Goal: Ask a question

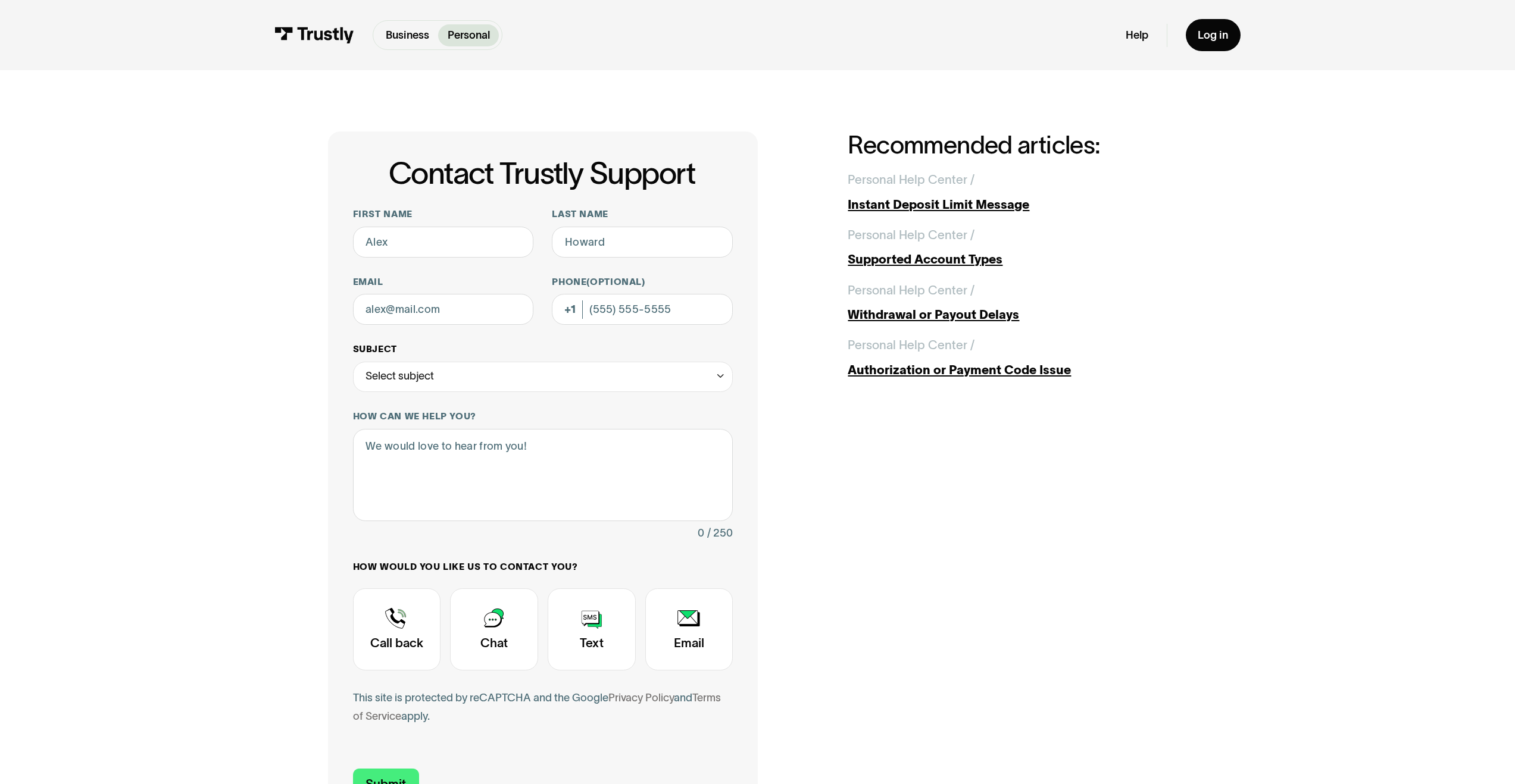
click at [502, 242] on div "Select subject" at bounding box center [543, 377] width 380 height 31
click at [259, 242] on div "Contact Trustly Support First name Last name Email Phone (Optional) Subject Sel…" at bounding box center [757, 478] width 1453 height 816
click at [388, 242] on div "Contact Trustly Support" at bounding box center [397, 629] width 88 height 82
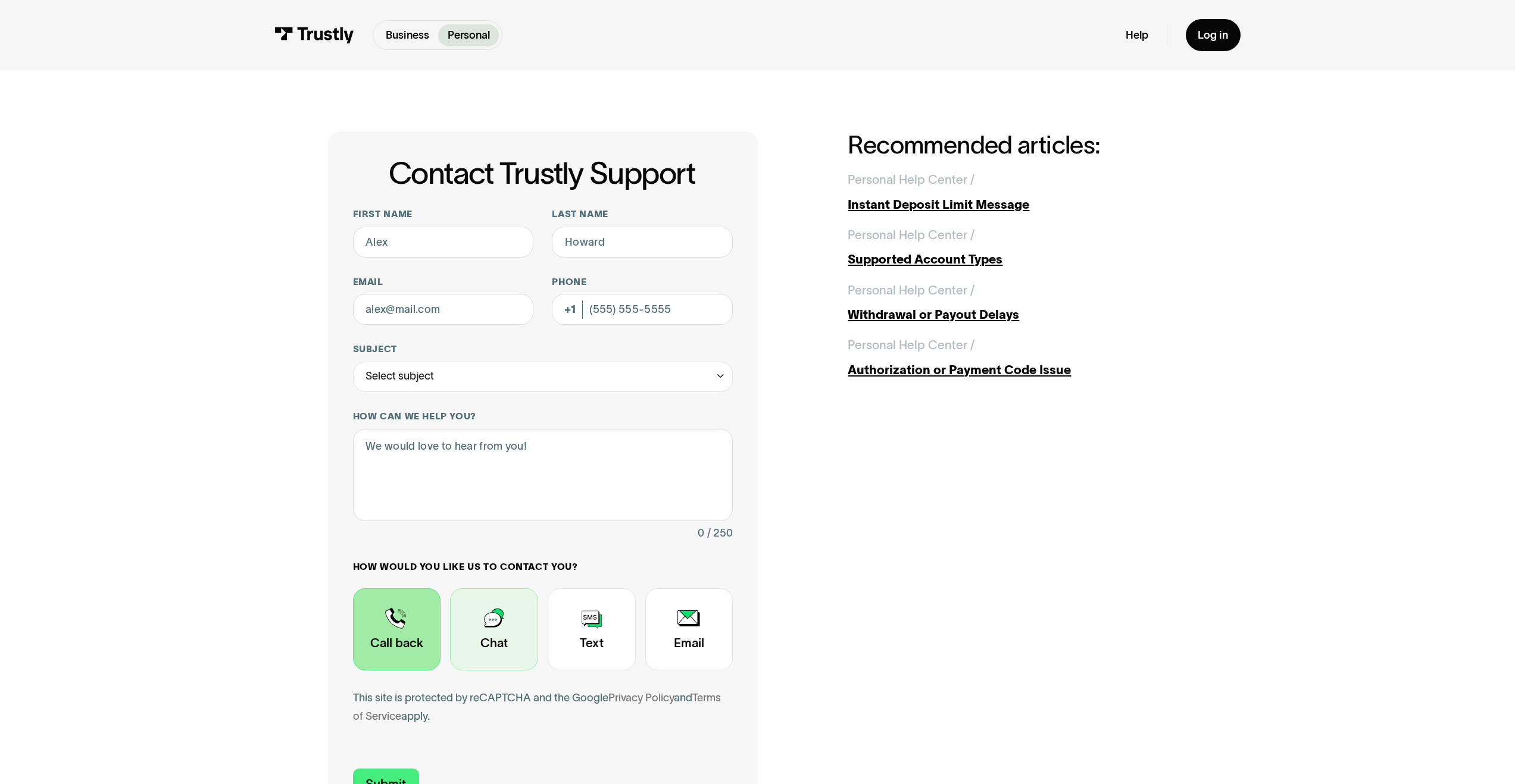
click at [484, 242] on div "Contact Trustly Support" at bounding box center [494, 629] width 88 height 82
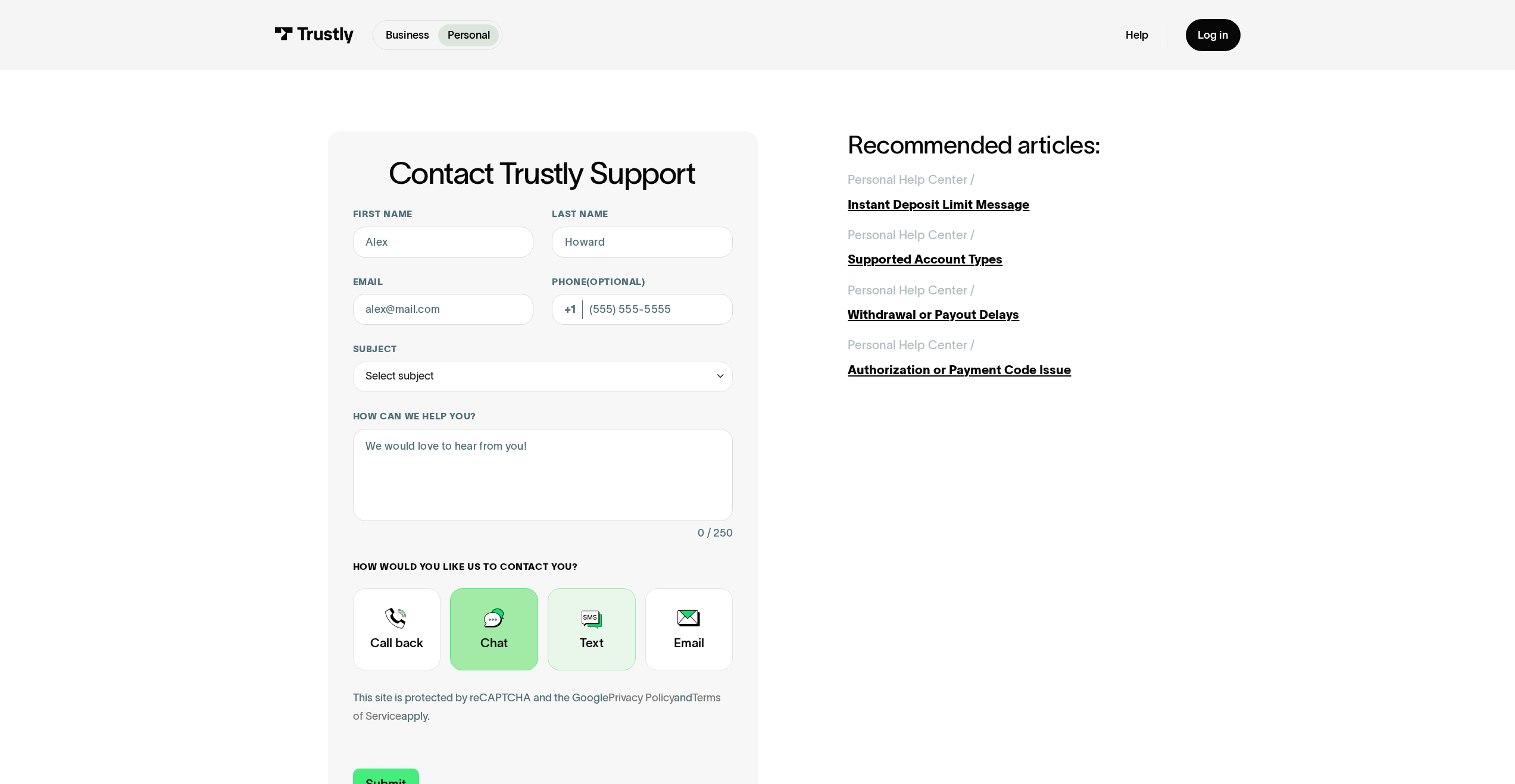
click at [583, 242] on div "Contact Trustly Support" at bounding box center [591, 629] width 88 height 82
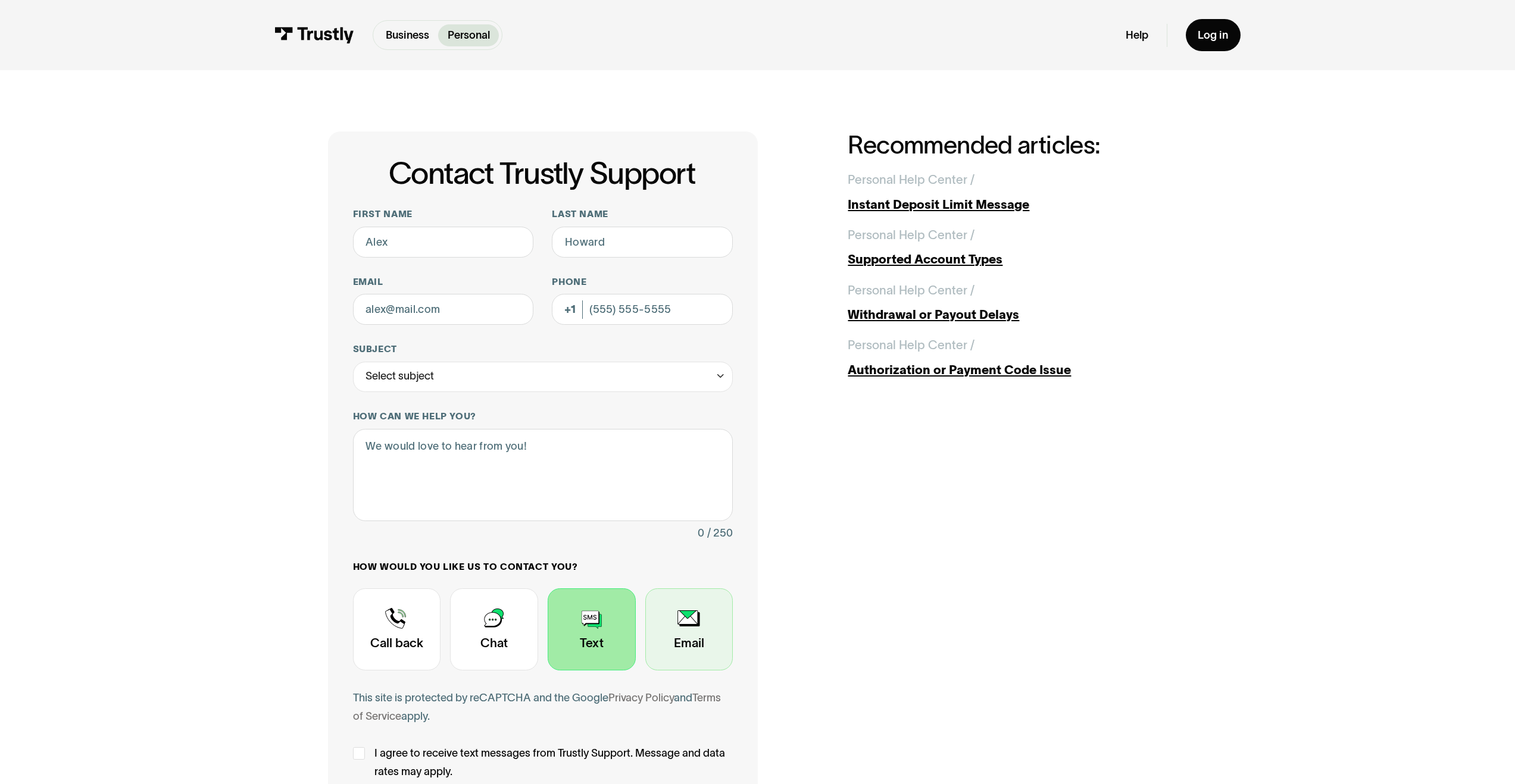
click at [703, 242] on div "Contact Trustly Support" at bounding box center [689, 629] width 88 height 82
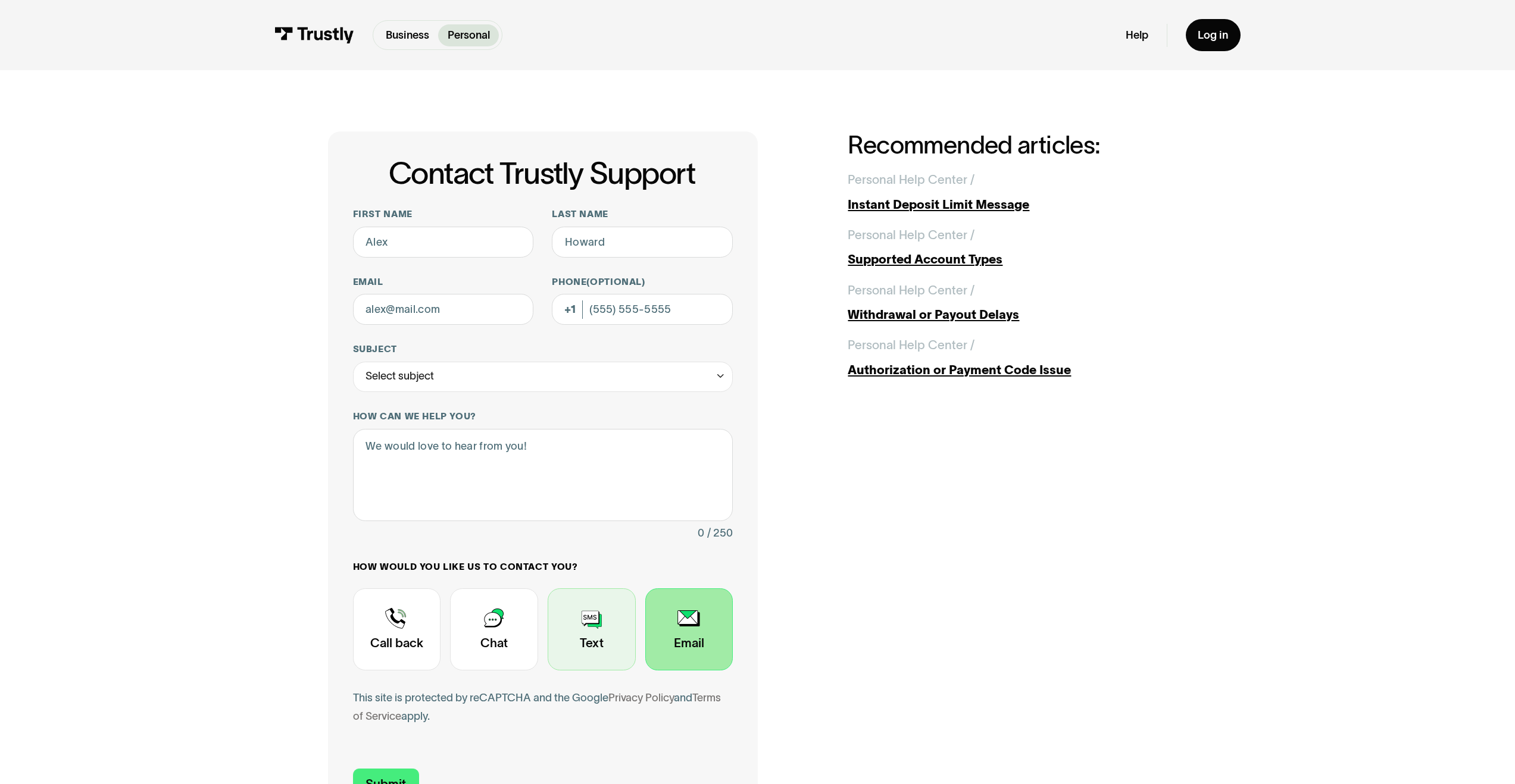
click at [578, 242] on div "Contact Trustly Support" at bounding box center [591, 629] width 88 height 82
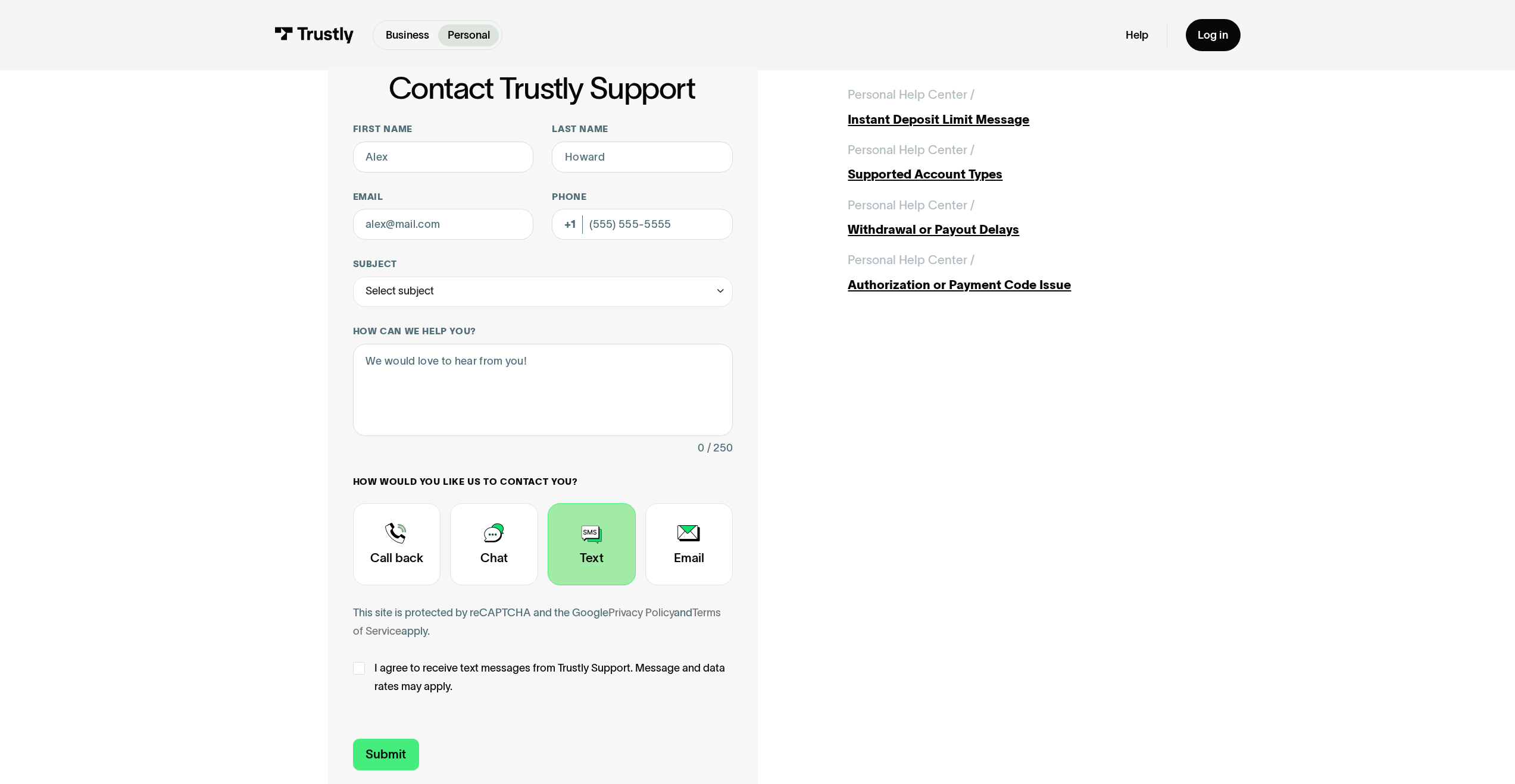
scroll to position [217, 0]
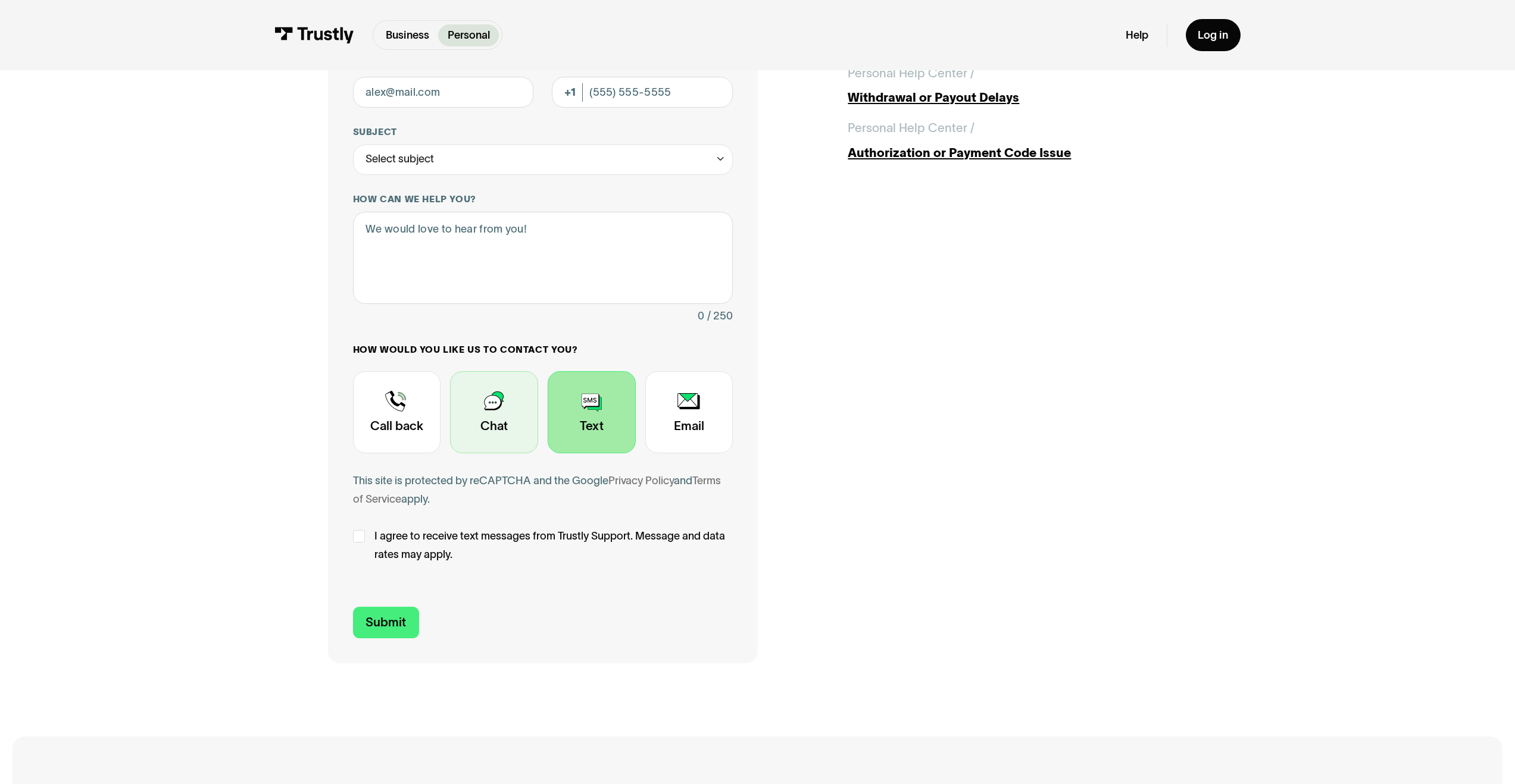
click at [515, 242] on div "Contact Trustly Support" at bounding box center [494, 412] width 88 height 82
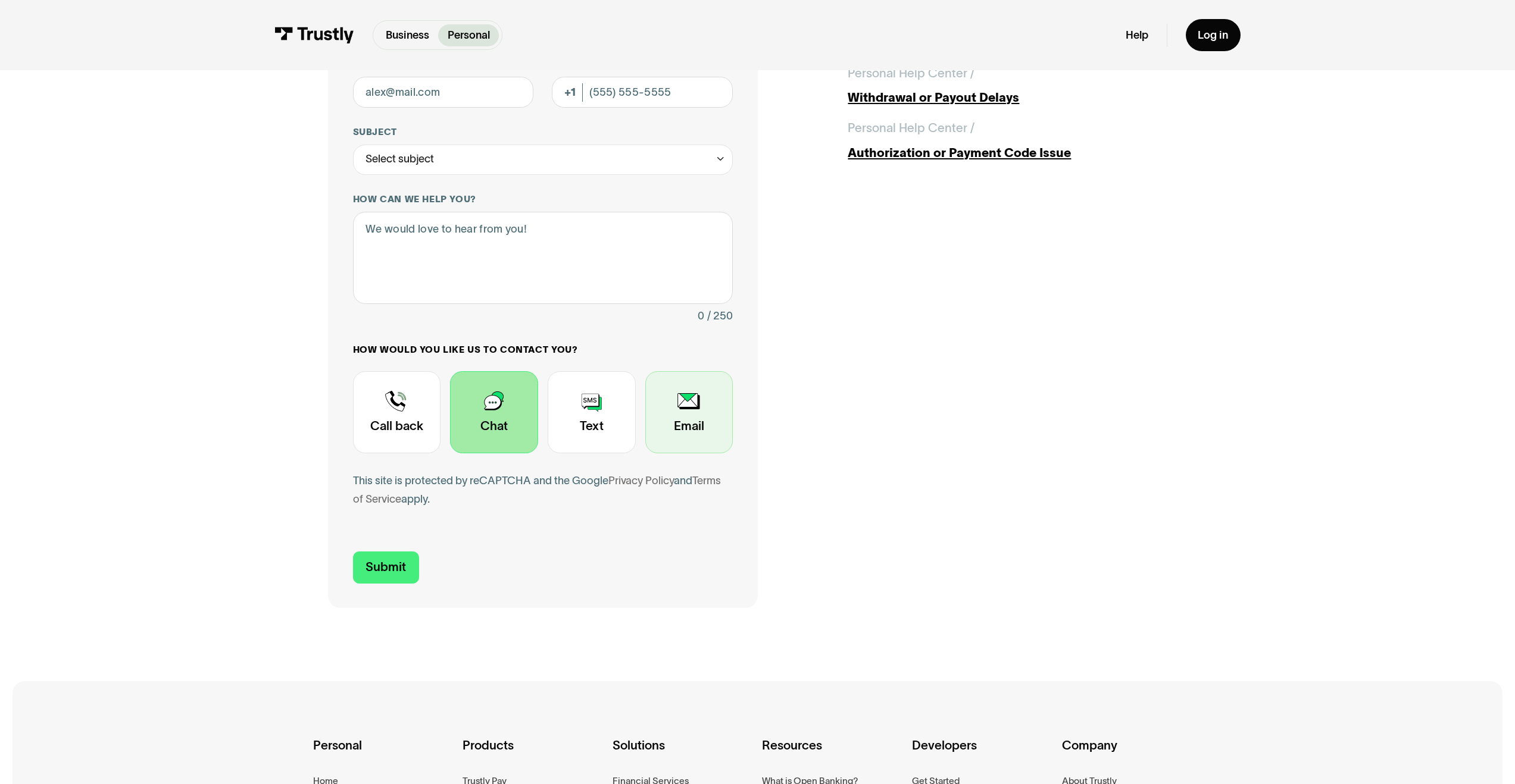
click at [697, 242] on div "Contact Trustly Support" at bounding box center [689, 412] width 88 height 82
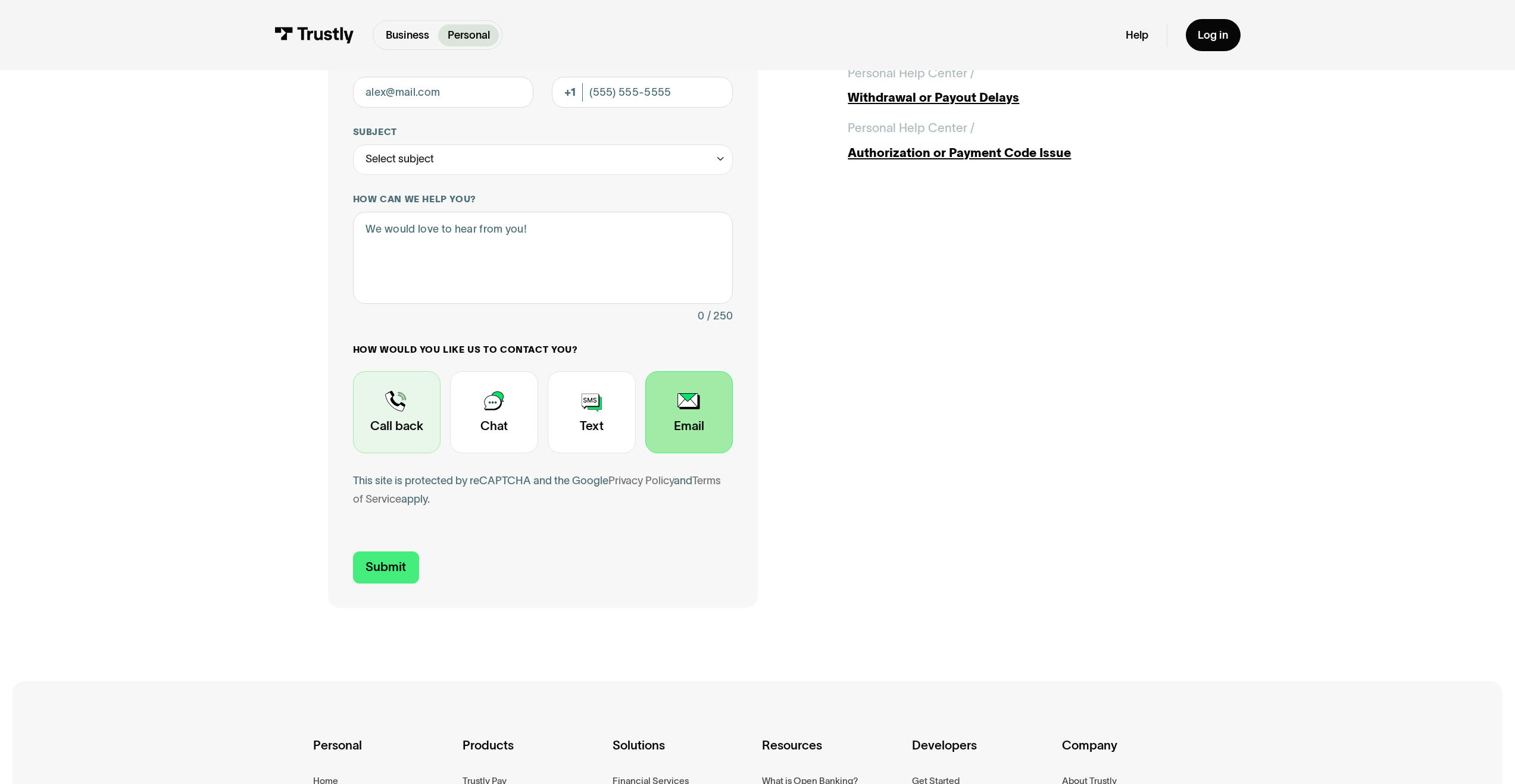
click at [400, 242] on div "Contact Trustly Support" at bounding box center [397, 412] width 88 height 82
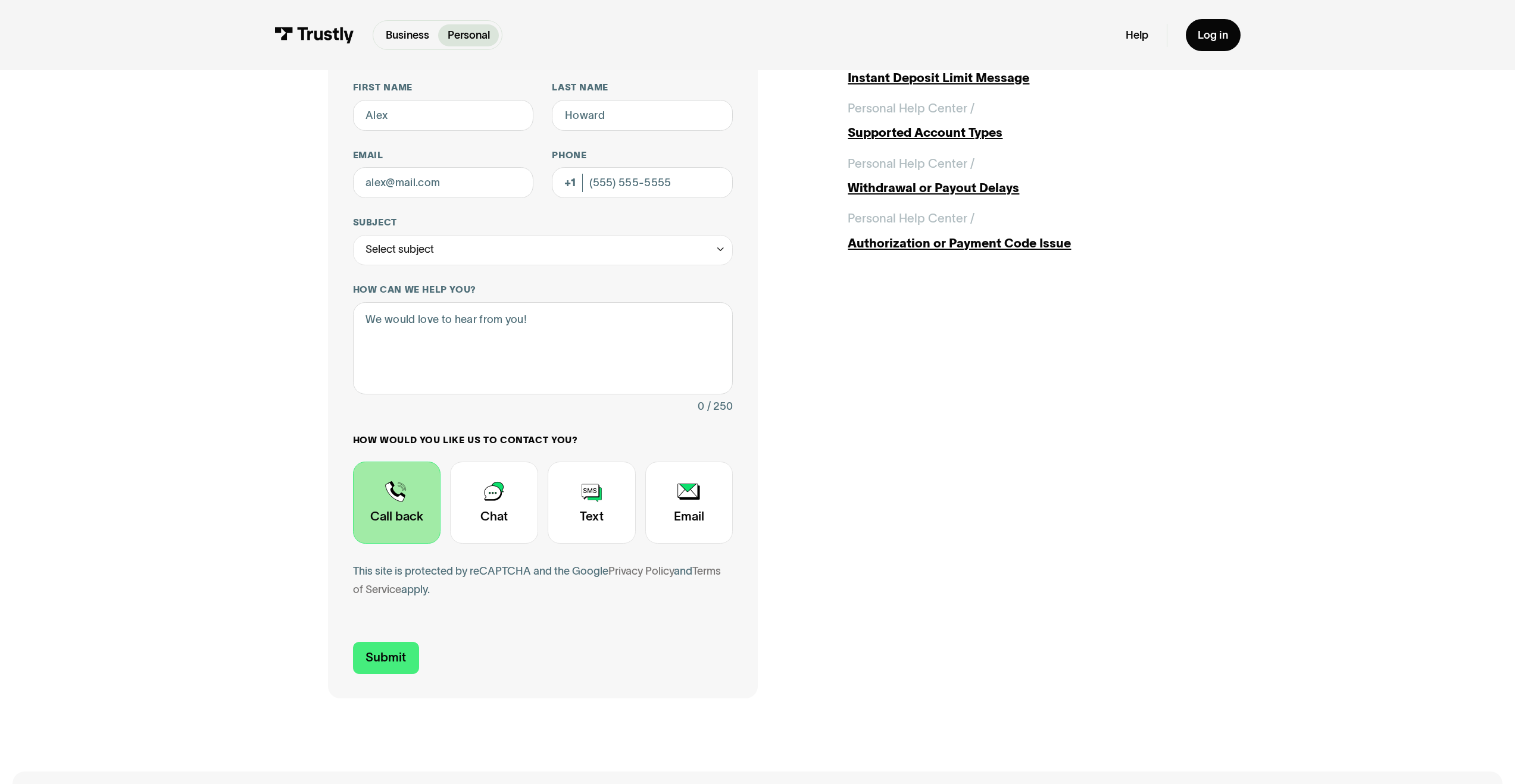
scroll to position [0, 0]
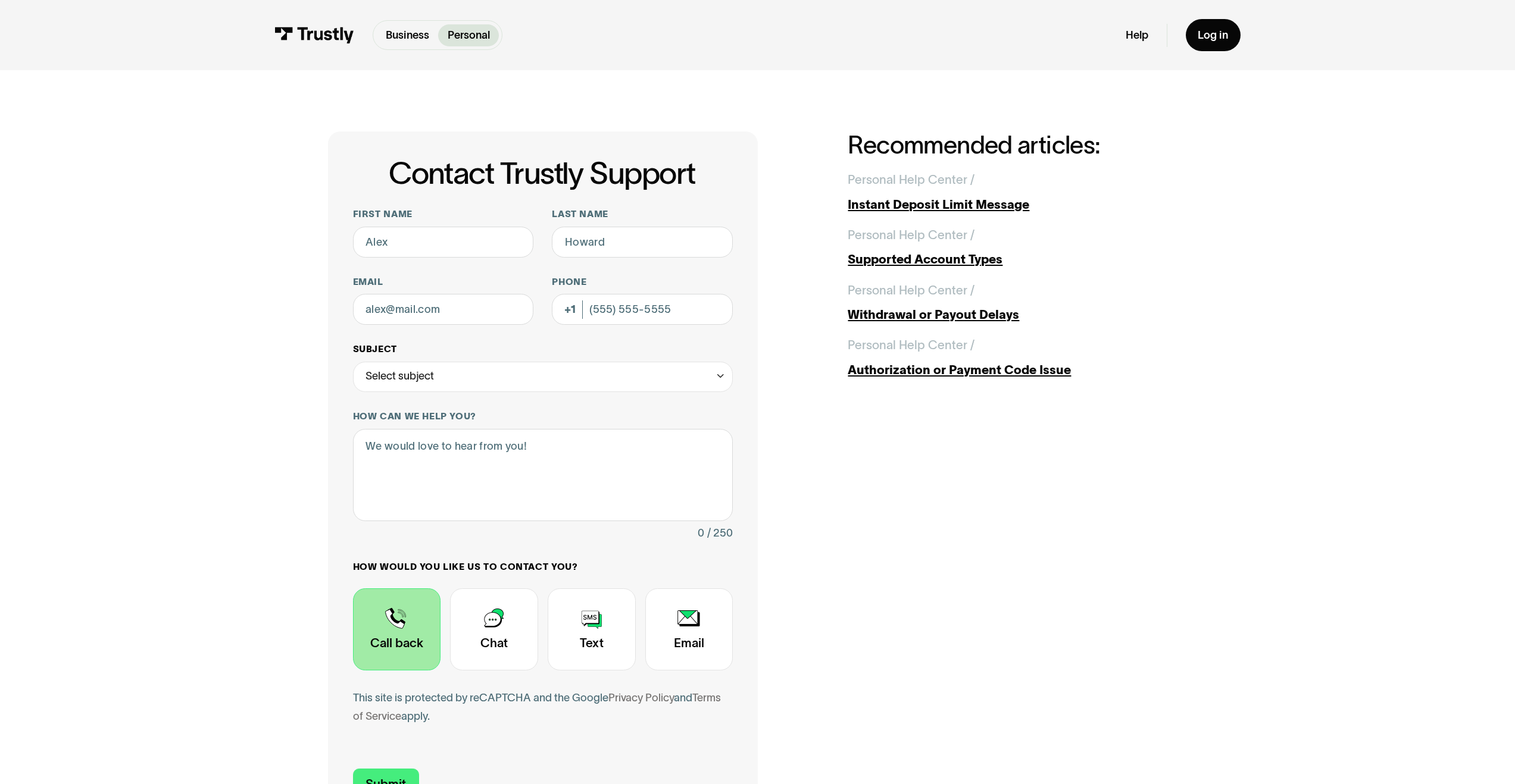
click at [445, 242] on div "Select subject" at bounding box center [543, 377] width 380 height 31
click at [428, 242] on div "Contact Trustly Support" at bounding box center [543, 417] width 368 height 24
click at [461, 242] on div "Trustly Report" at bounding box center [543, 377] width 380 height 31
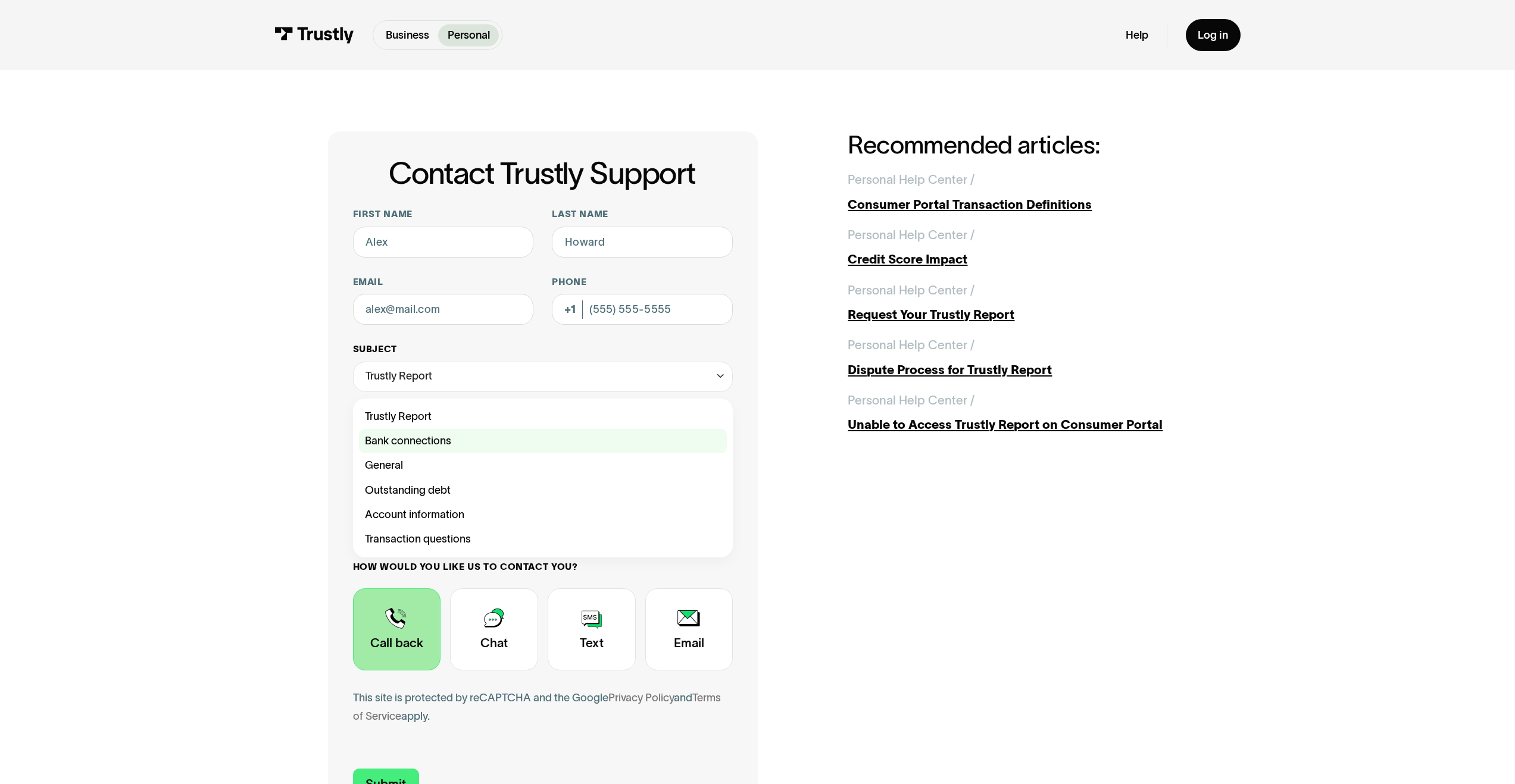
click at [436, 242] on div "Contact Trustly Support" at bounding box center [543, 441] width 368 height 24
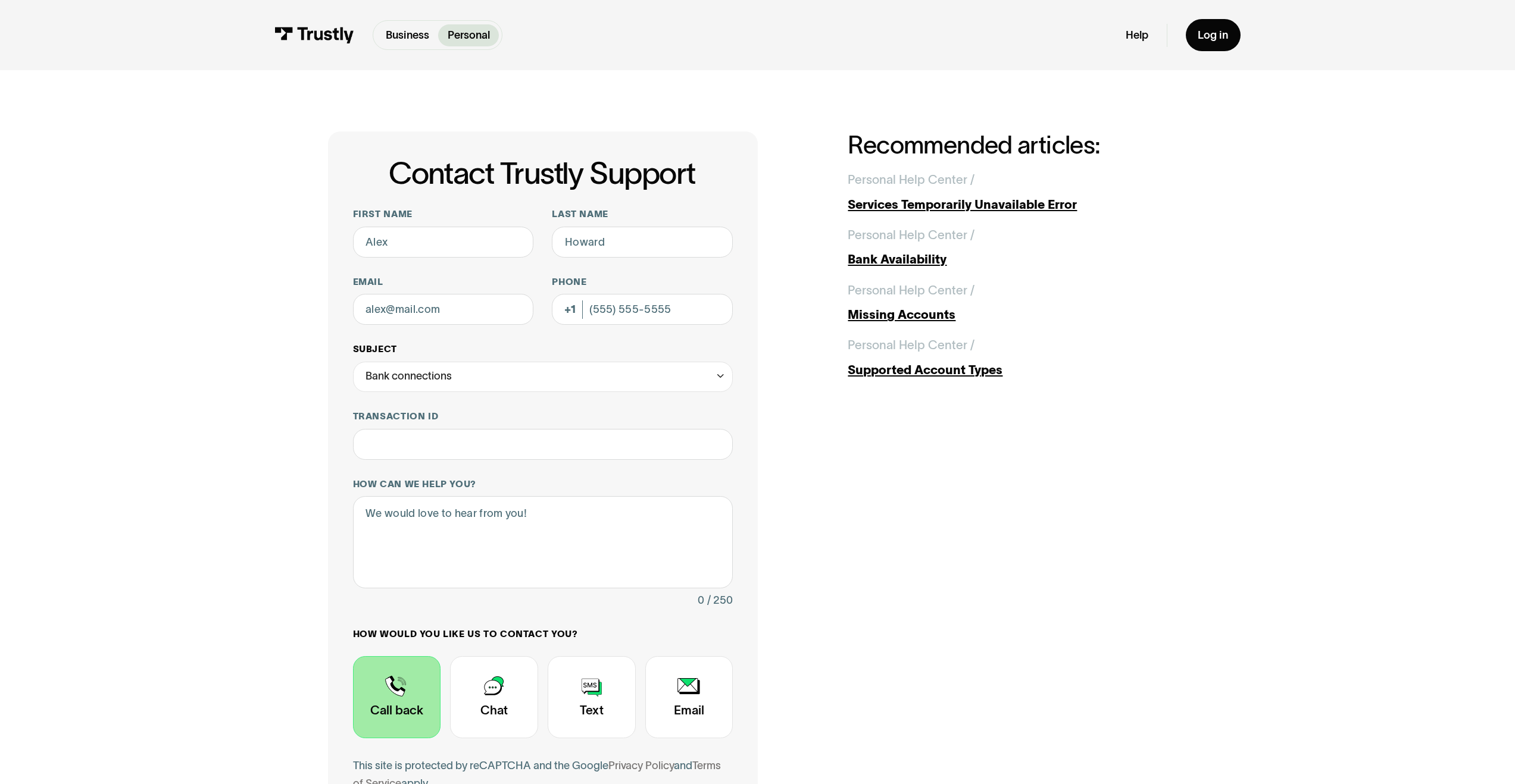
click at [456, 242] on div "Bank connections" at bounding box center [543, 377] width 380 height 31
click at [445, 242] on div "Contact Trustly Support" at bounding box center [543, 466] width 368 height 24
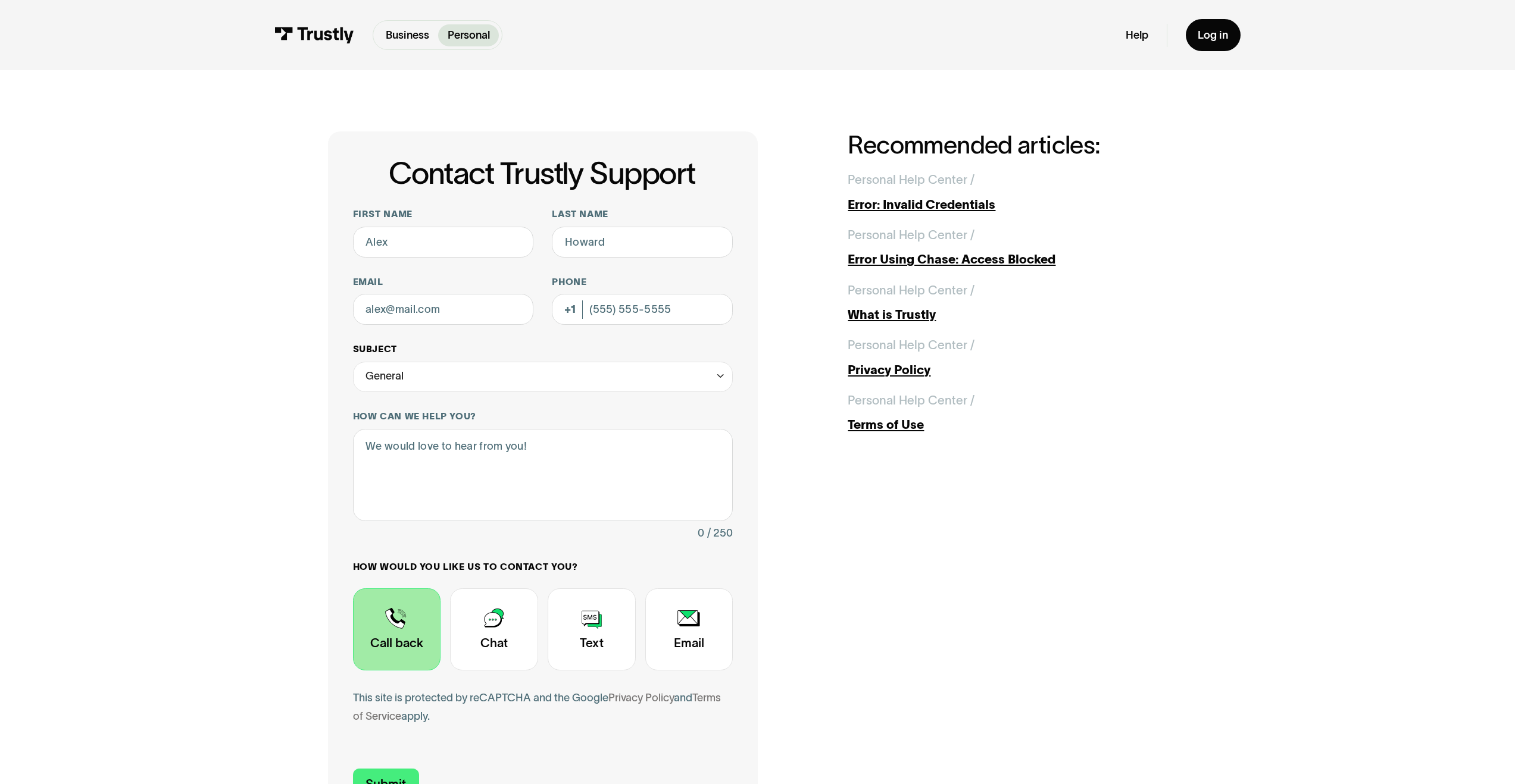
click at [477, 242] on div "General" at bounding box center [543, 377] width 380 height 31
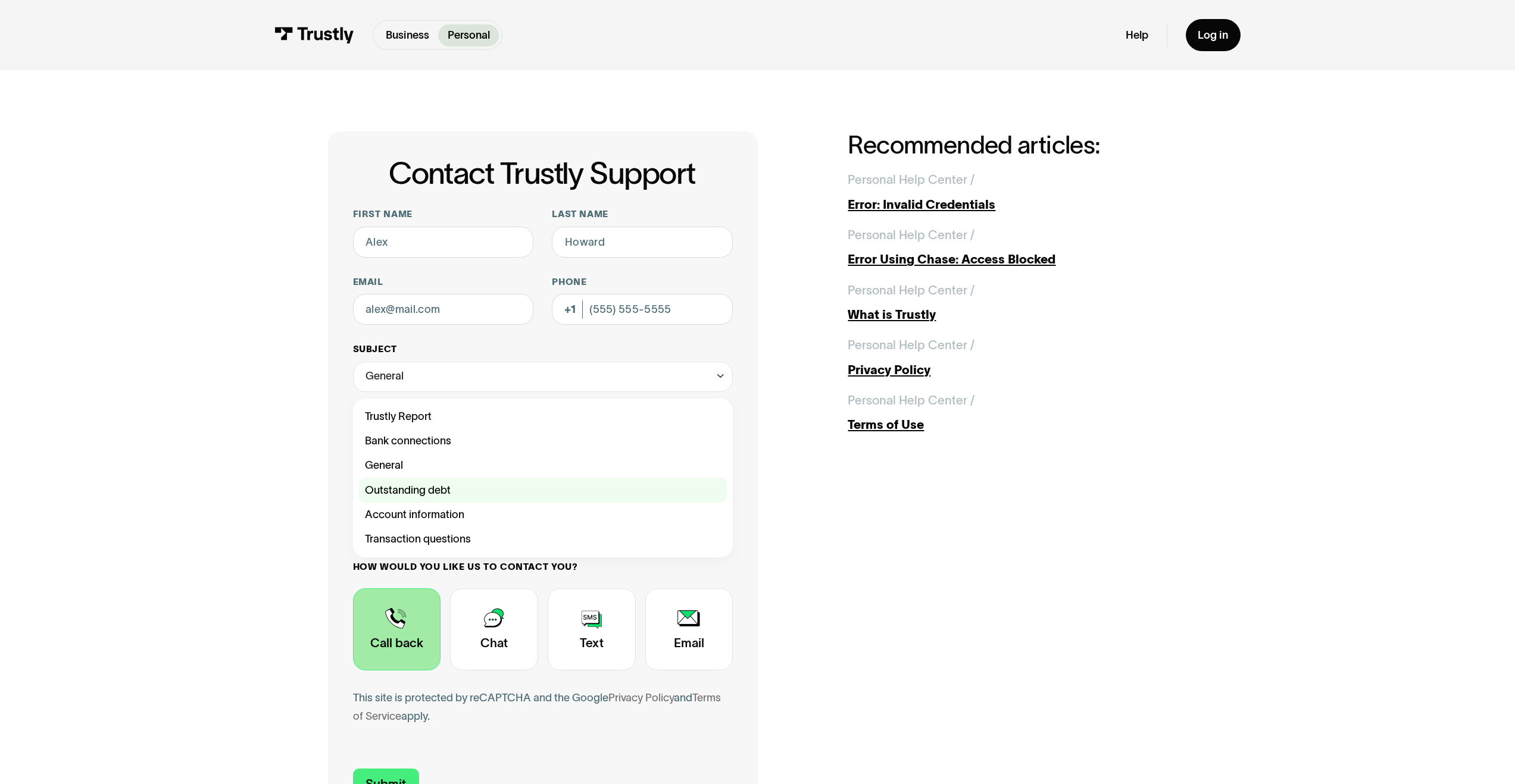
click at [445, 242] on div "Contact Trustly Support" at bounding box center [543, 490] width 368 height 24
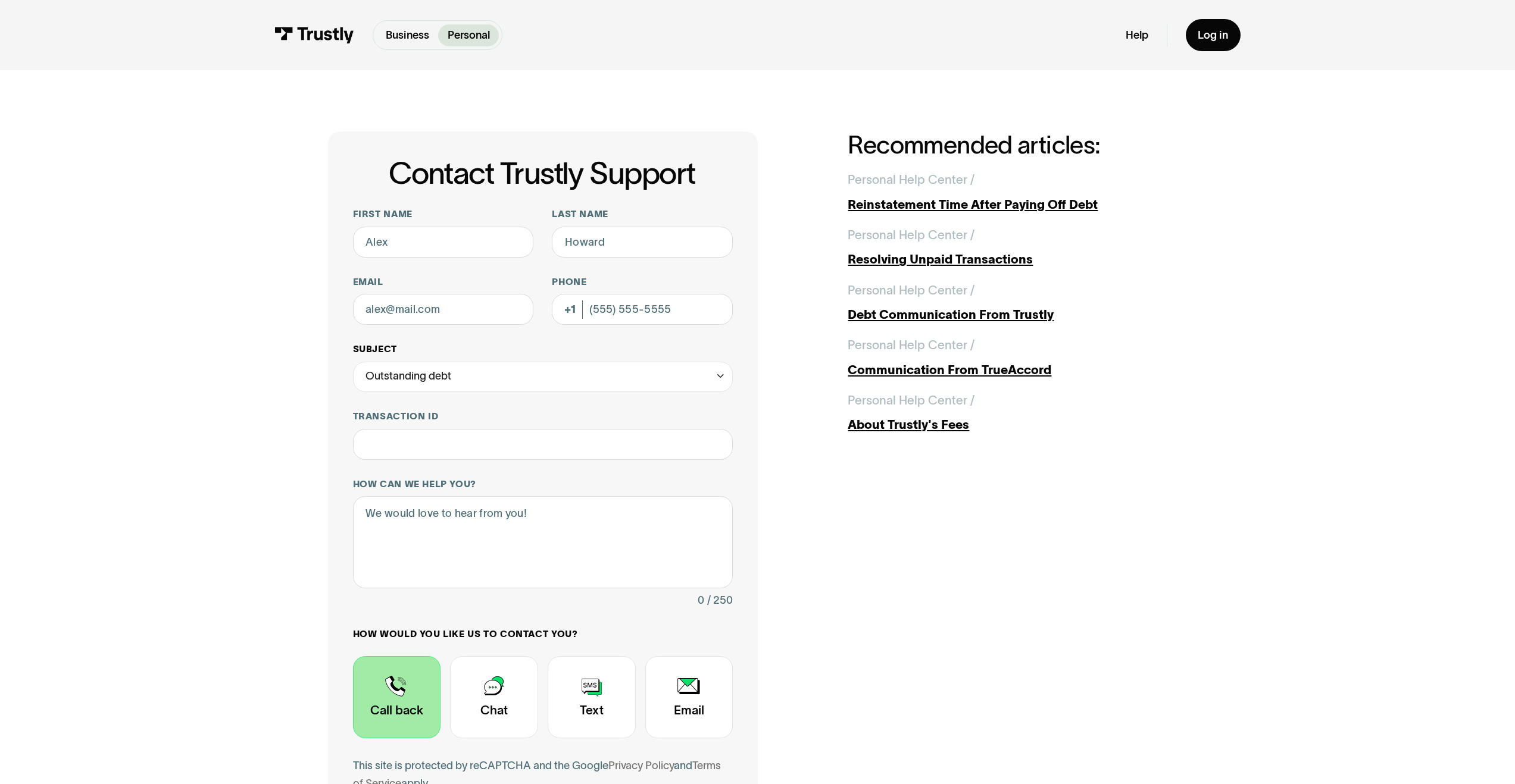
click at [489, 242] on div "Outstanding debt" at bounding box center [543, 377] width 380 height 31
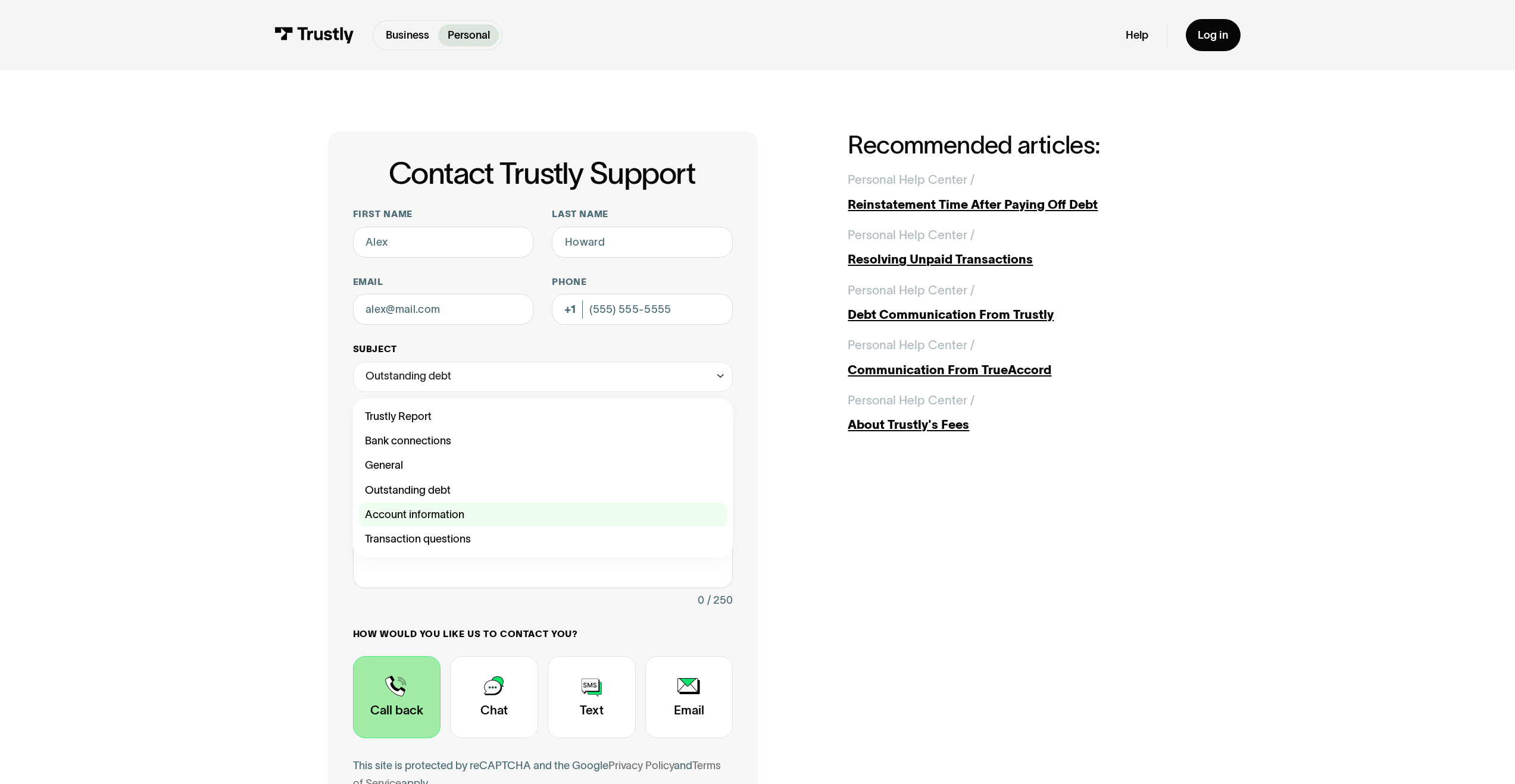
click at [463, 242] on div "Contact Trustly Support" at bounding box center [543, 515] width 368 height 24
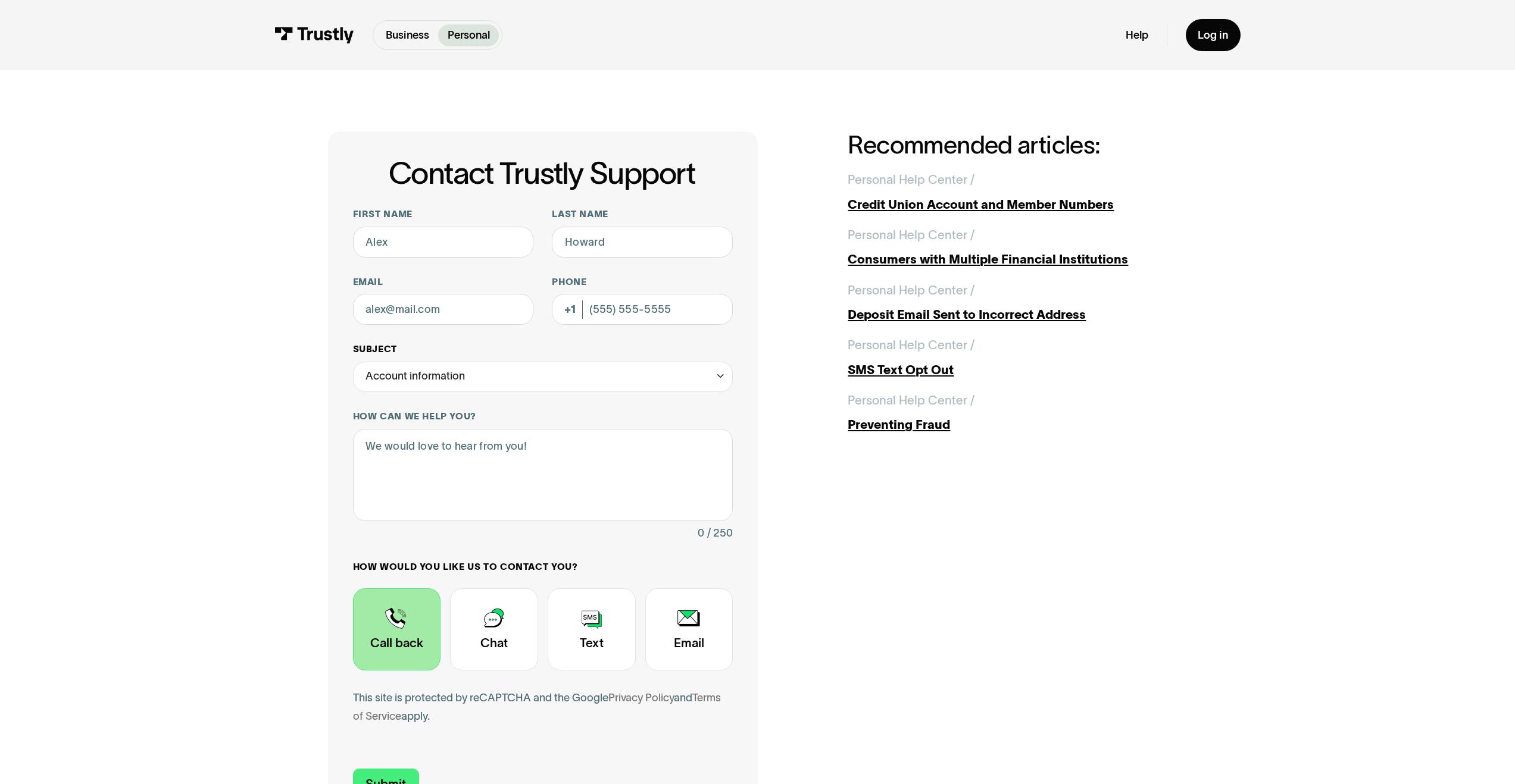
click at [505, 242] on div "Account information" at bounding box center [543, 377] width 380 height 31
click at [451, 242] on div "Contact Trustly Support" at bounding box center [543, 539] width 368 height 24
type input "**********"
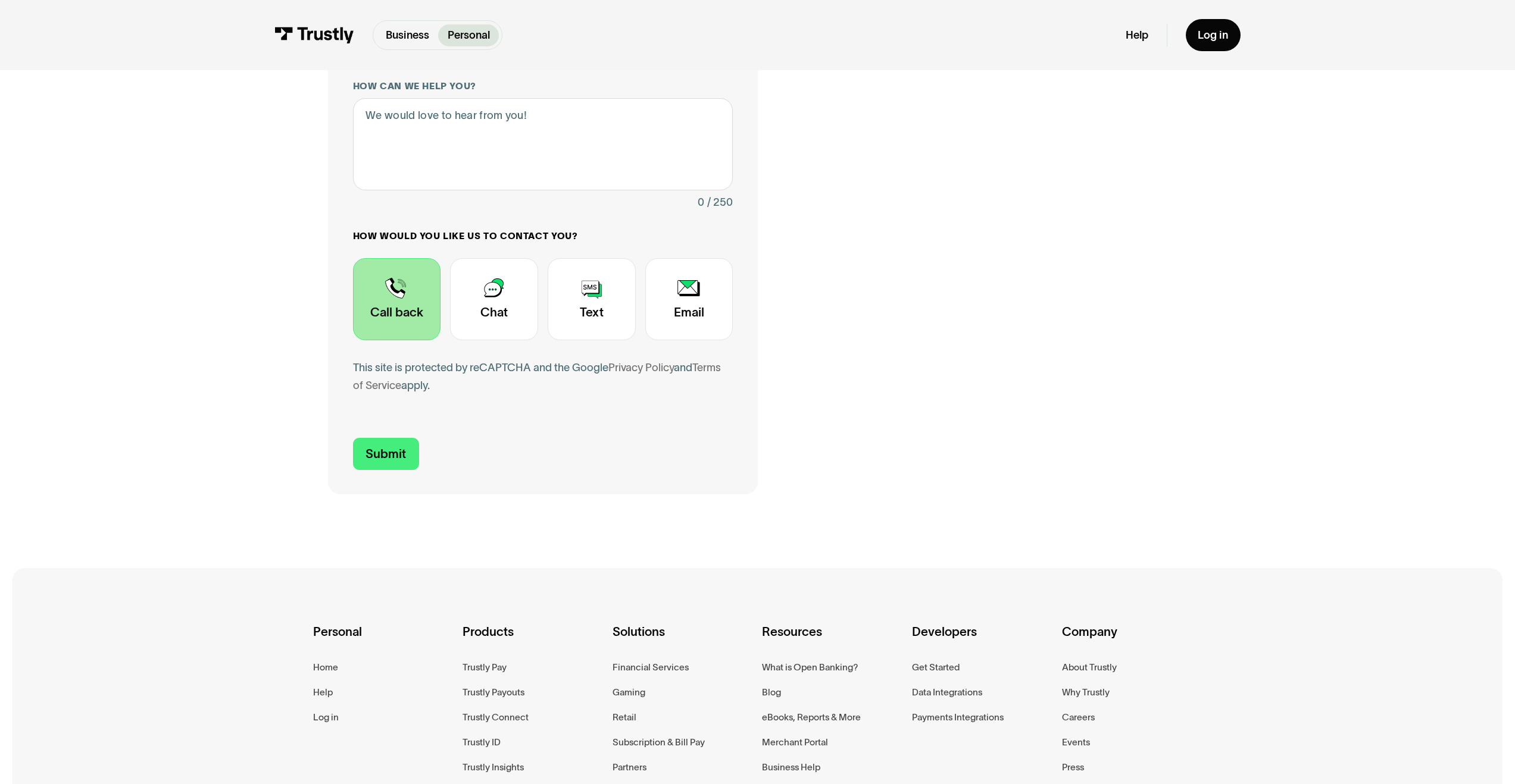
scroll to position [158, 0]
